Goal: Task Accomplishment & Management: Manage account settings

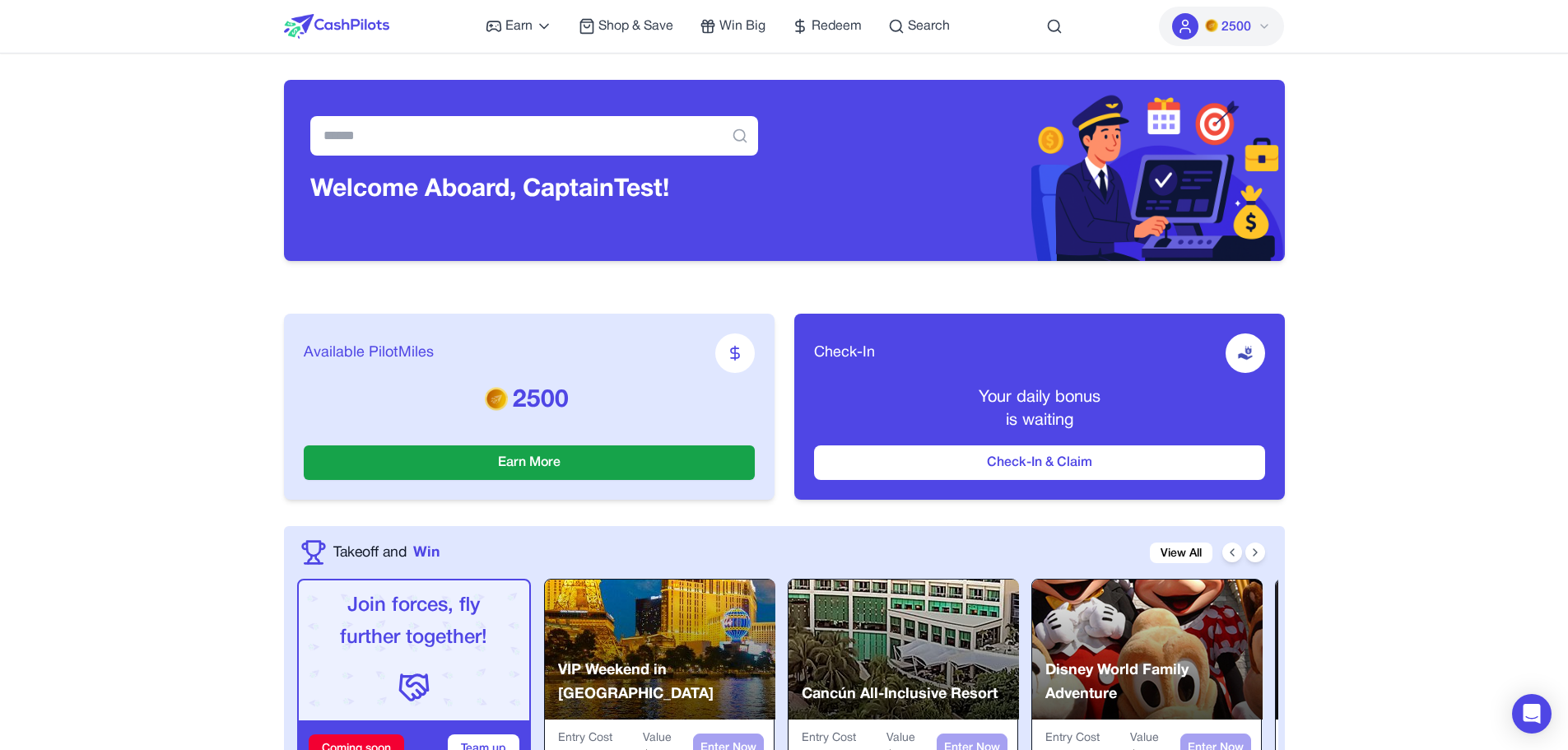
click at [1245, 13] on button "2500" at bounding box center [1221, 27] width 125 height 39
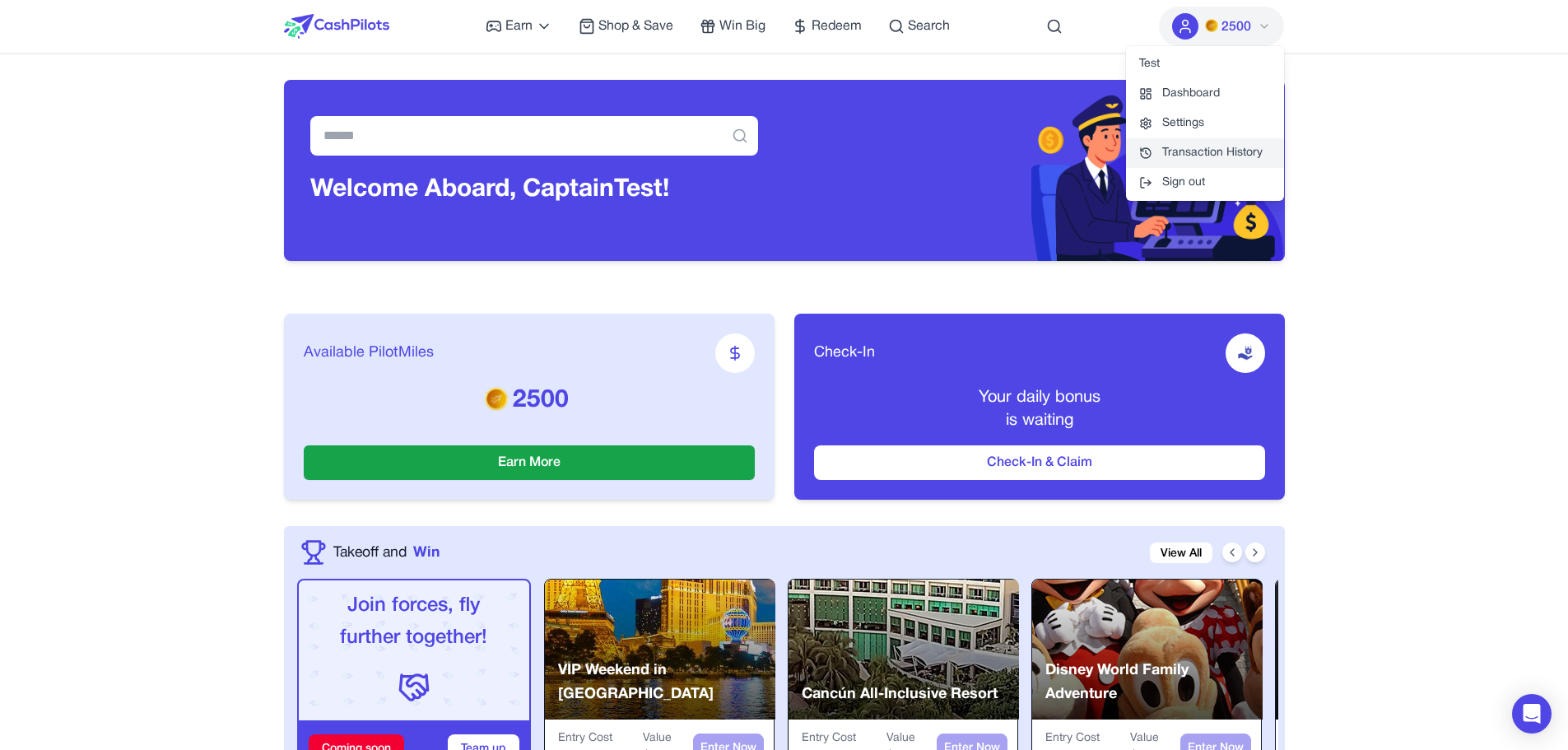
click at [1216, 150] on link "Transaction History" at bounding box center [1205, 153] width 158 height 30
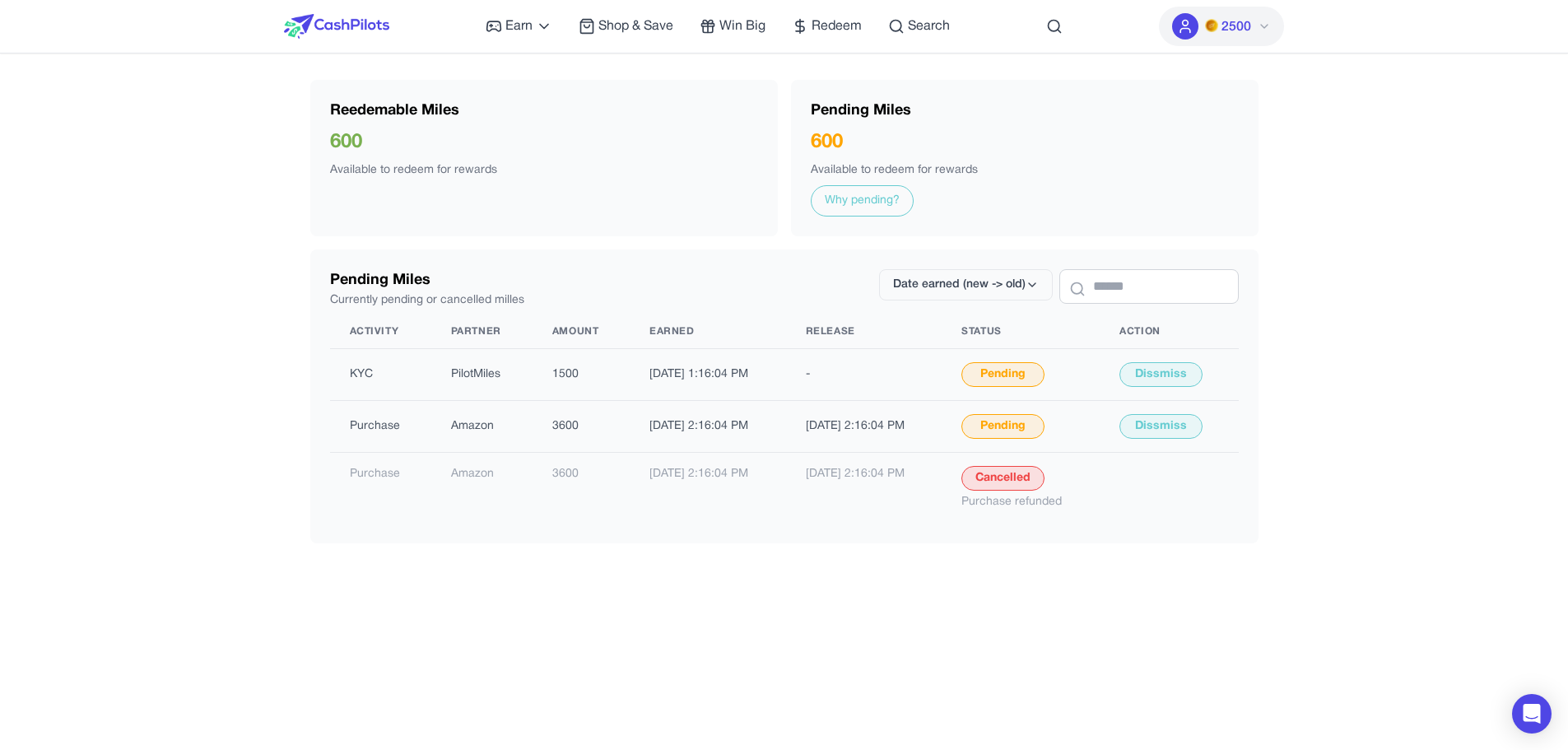
click at [237, 431] on div "Earn Play Games Enjoy fun games and earn Try New App Test new app for rewards T…" at bounding box center [784, 632] width 1568 height 1264
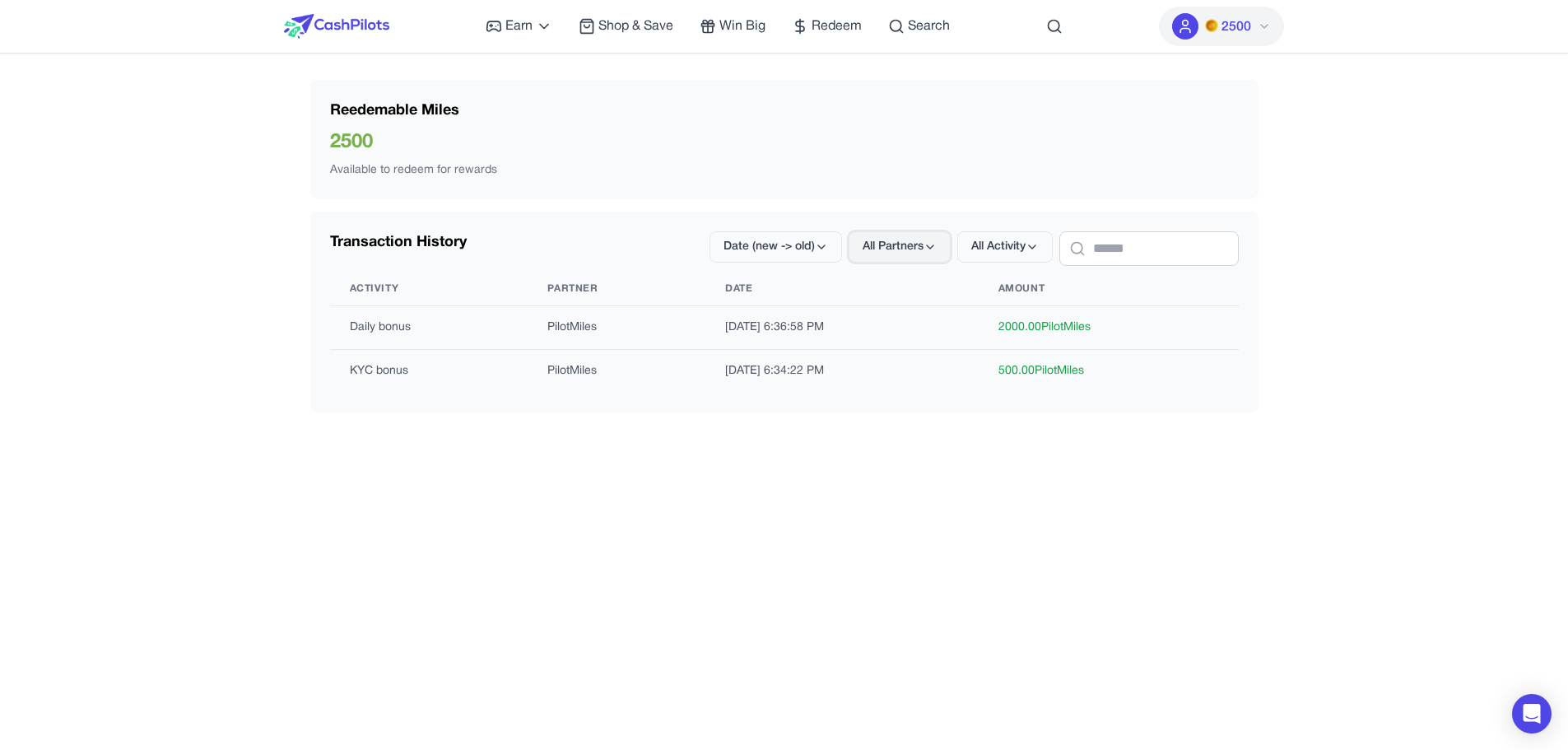
click at [866, 245] on span "All Partners" at bounding box center [893, 246] width 61 height 16
click at [779, 254] on button "Date (new -> old)" at bounding box center [775, 247] width 132 height 31
click at [761, 318] on div "Date (old -> new)" at bounding box center [745, 318] width 150 height 34
click at [767, 233] on button "Date (old -> new)" at bounding box center [775, 247] width 132 height 31
click at [762, 287] on div "Date (new -> old)" at bounding box center [745, 284] width 150 height 34
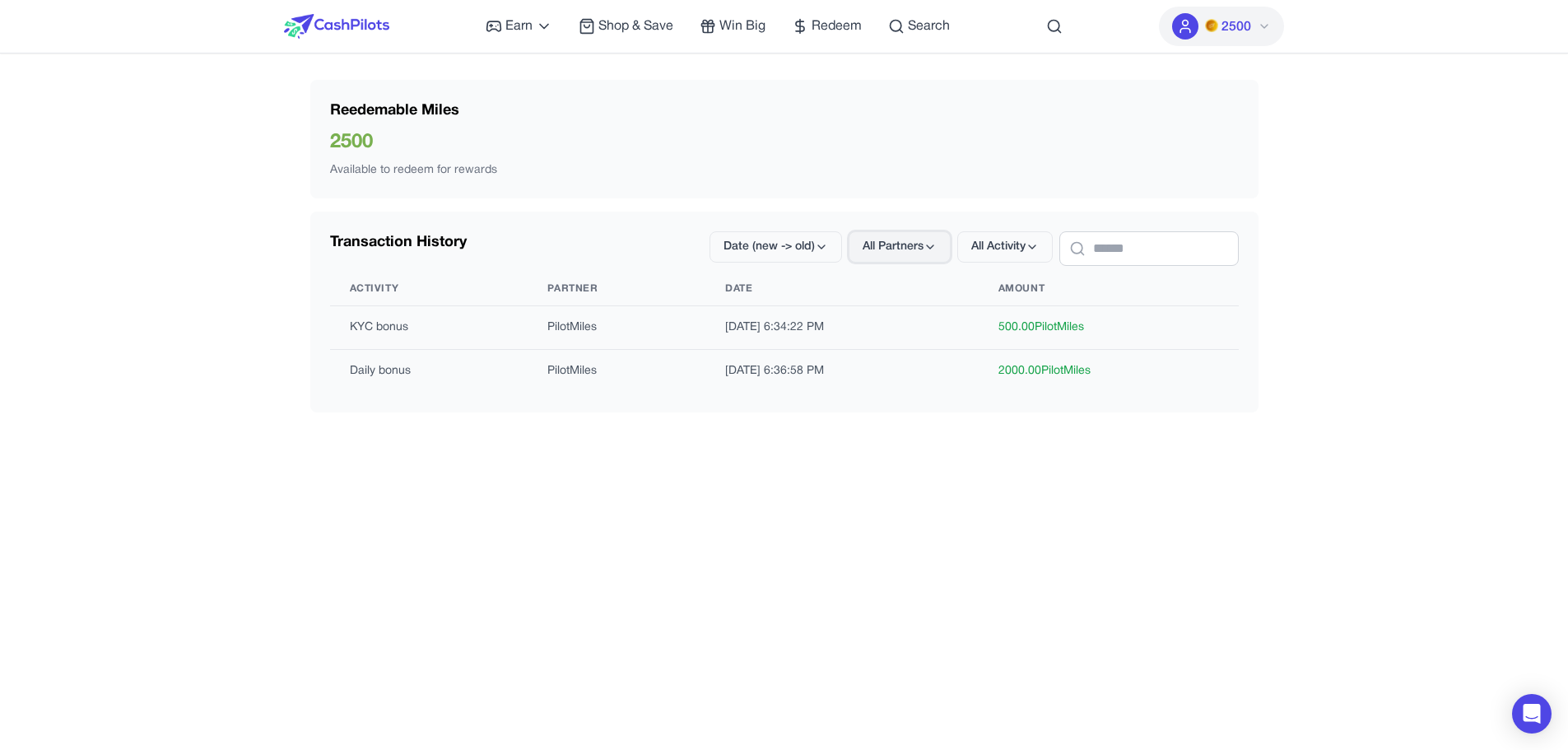
click at [924, 244] on icon at bounding box center [930, 246] width 13 height 13
click at [971, 242] on span "All Activity" at bounding box center [998, 246] width 54 height 16
click at [963, 311] on div "KYC bonus" at bounding box center [968, 318] width 97 height 34
click at [984, 253] on span "KYC bonus" at bounding box center [995, 246] width 60 height 16
click at [974, 275] on div "All Activity" at bounding box center [963, 284] width 97 height 34
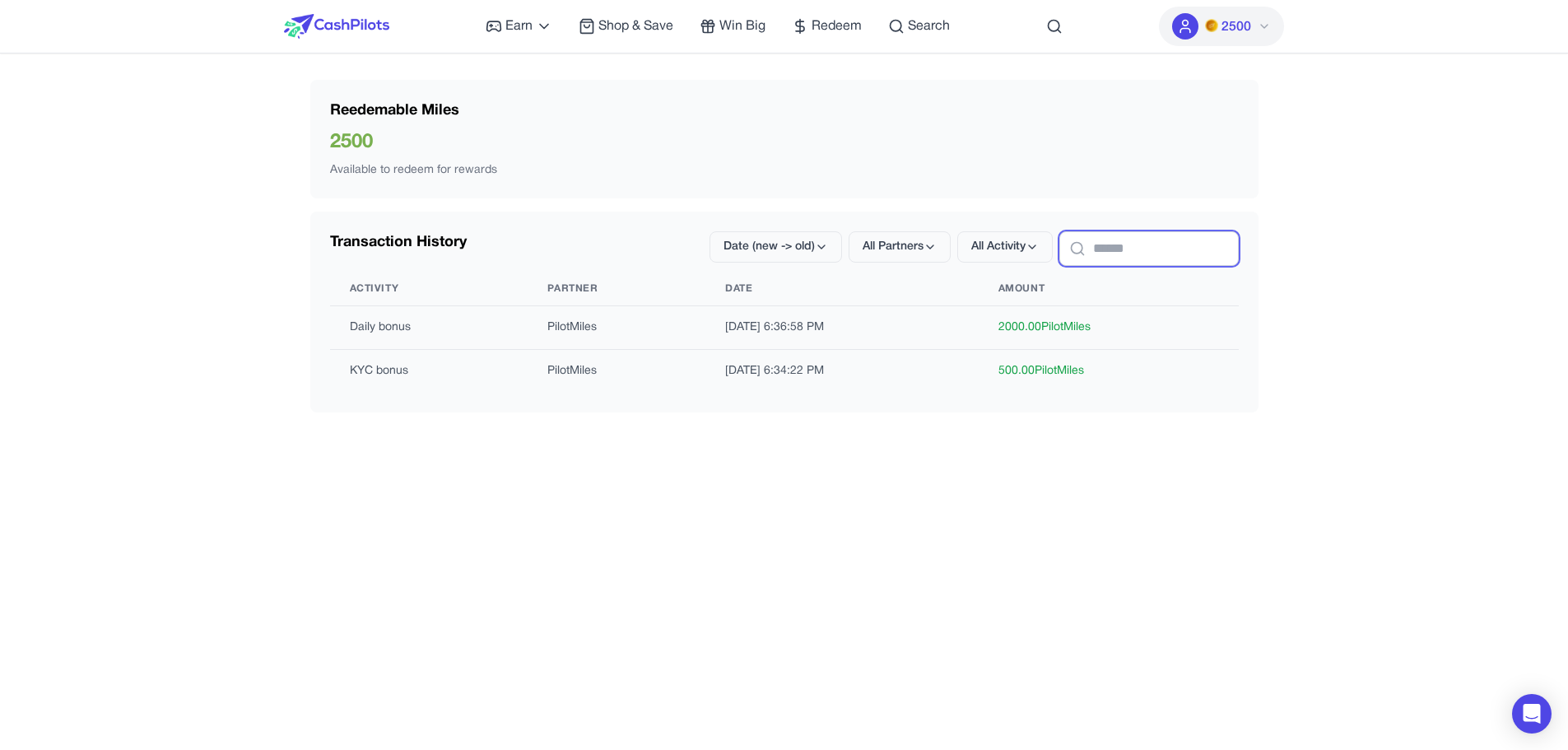
click at [1061, 249] on input "text" at bounding box center [1149, 249] width 179 height 34
type input "*"
click at [787, 235] on button "Date (new -> old)" at bounding box center [775, 247] width 132 height 31
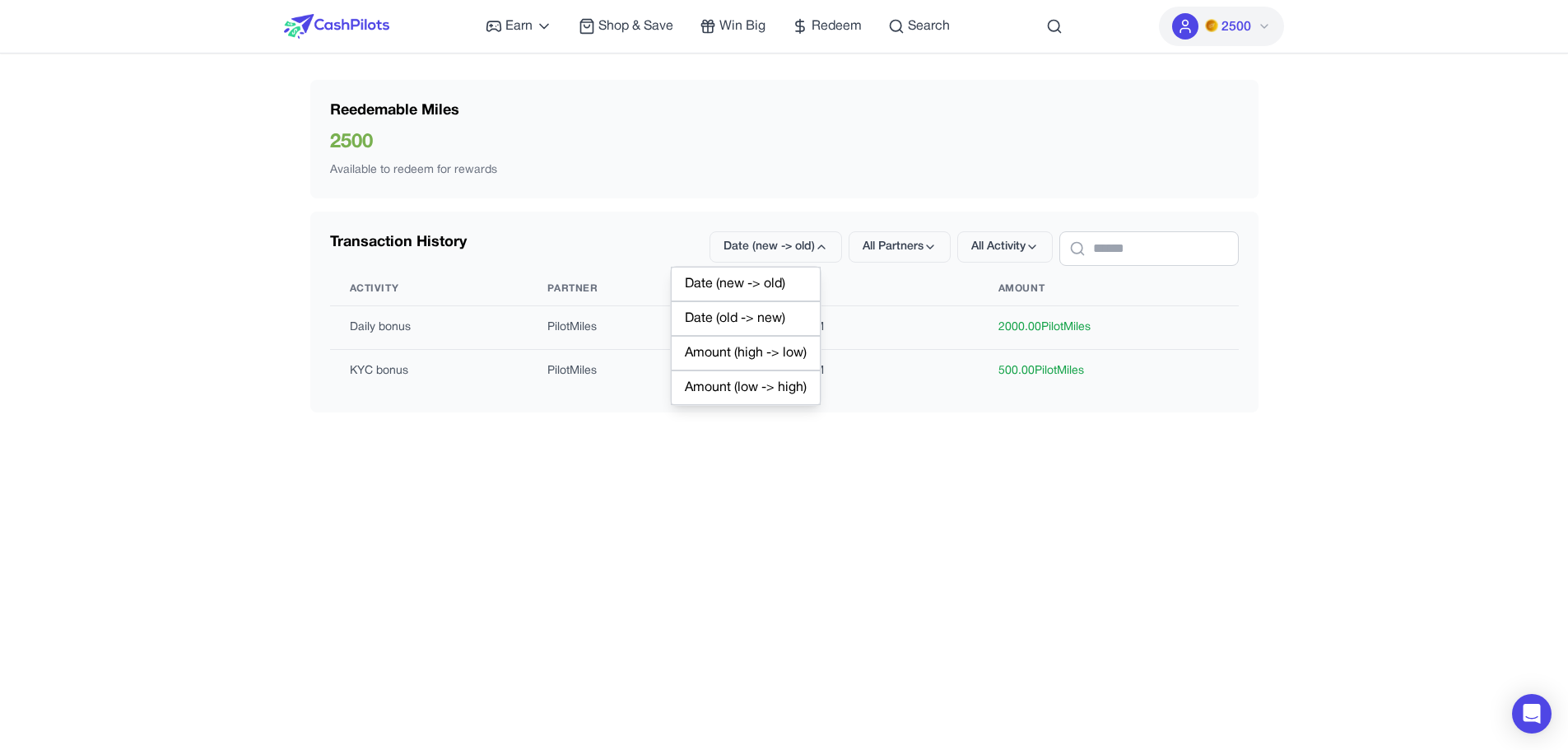
click at [772, 348] on div "Amount (high -> low)" at bounding box center [745, 353] width 150 height 34
click at [773, 251] on span "Amount (high -> low)" at bounding box center [760, 246] width 109 height 16
click at [751, 385] on div "Amount (low -> high)" at bounding box center [727, 388] width 150 height 34
click at [787, 420] on div "Reedemable Miles 2500 Available to redeem for rewards Transaction History Amoun…" at bounding box center [784, 259] width 1001 height 359
click at [757, 239] on span "Amount (low -> high)" at bounding box center [760, 246] width 109 height 16
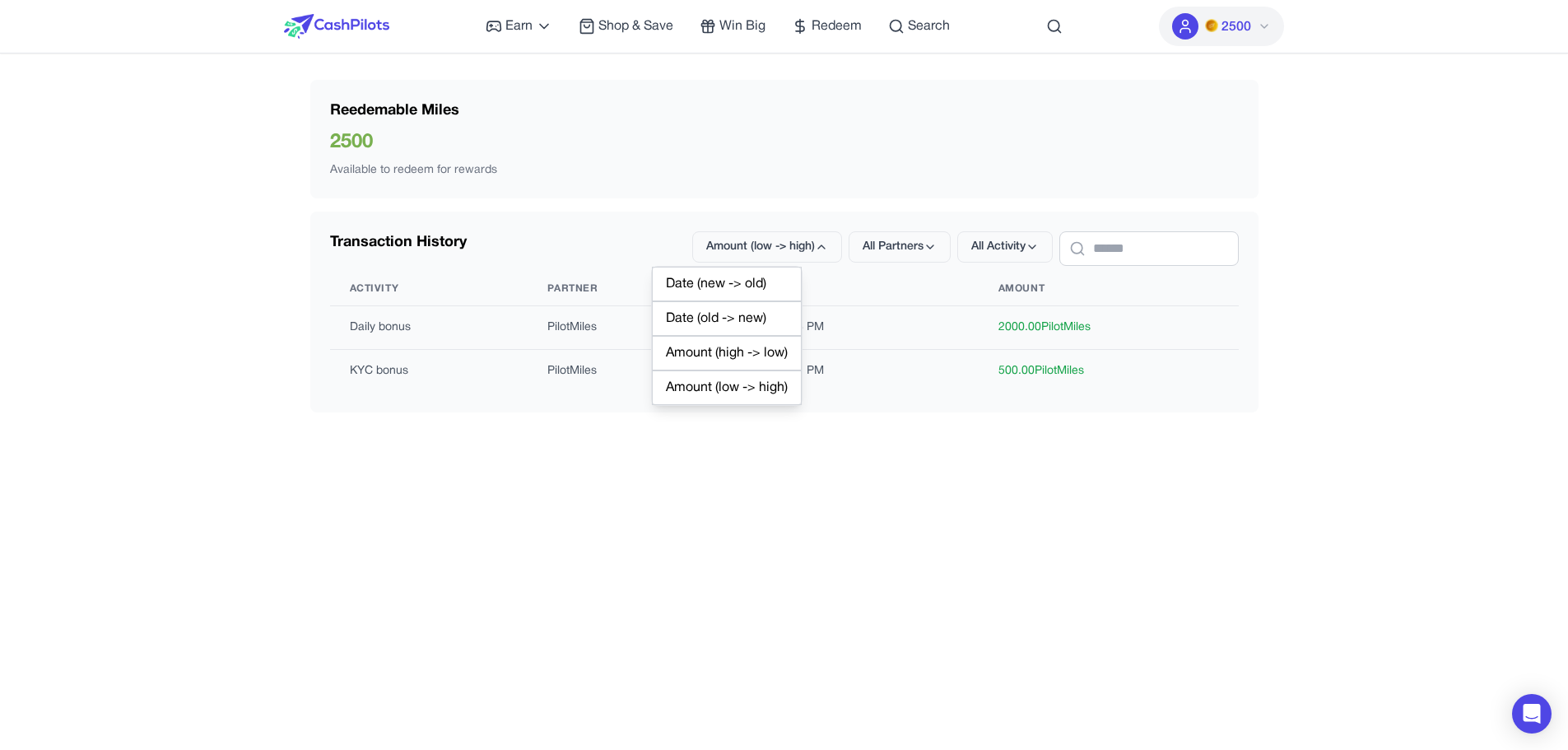
click at [735, 382] on div "Amount (low -> high)" at bounding box center [727, 388] width 150 height 34
click at [828, 25] on span "Redeem" at bounding box center [836, 26] width 51 height 20
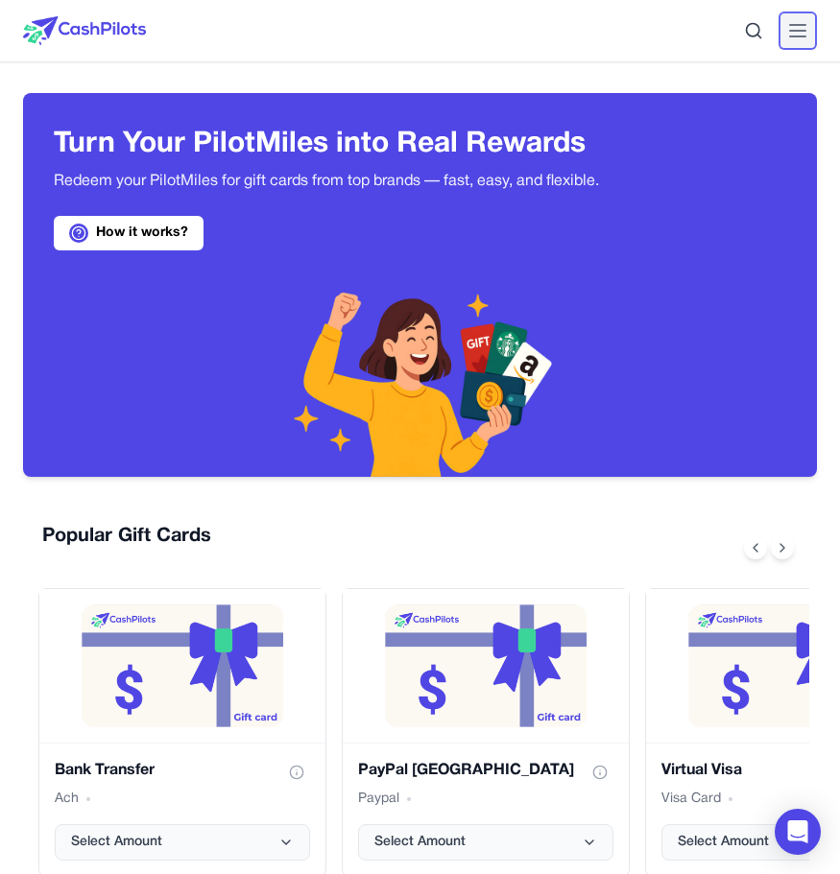
click at [807, 32] on icon at bounding box center [797, 30] width 23 height 23
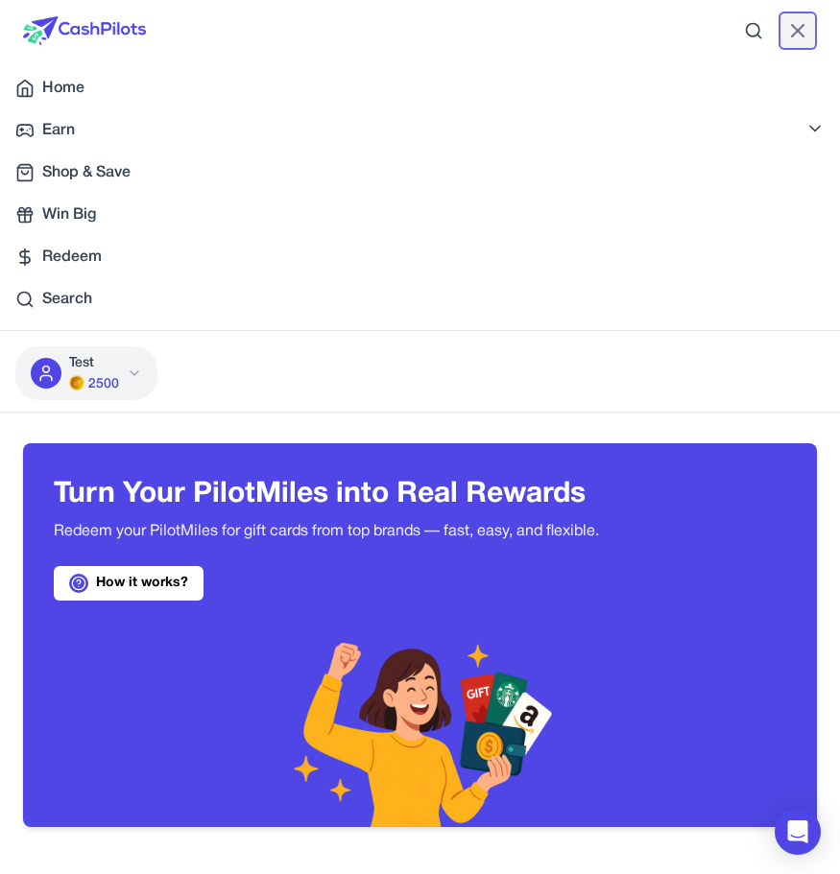
click at [797, 33] on icon at bounding box center [797, 30] width 23 height 23
